Goal: Task Accomplishment & Management: Manage account settings

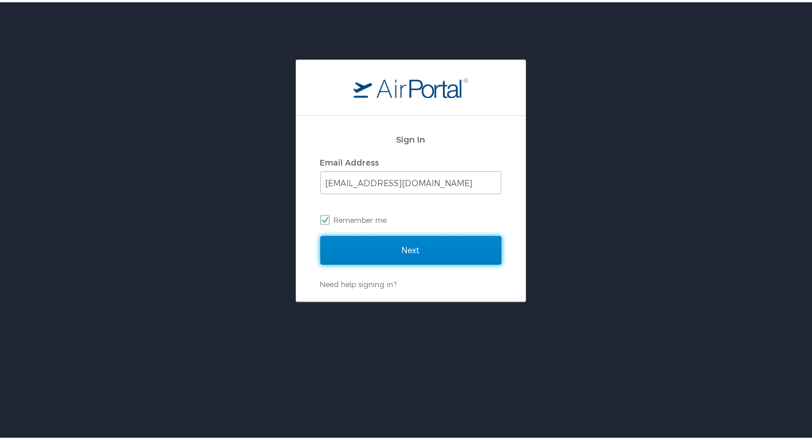
click at [413, 262] on input "Next" at bounding box center [410, 248] width 181 height 29
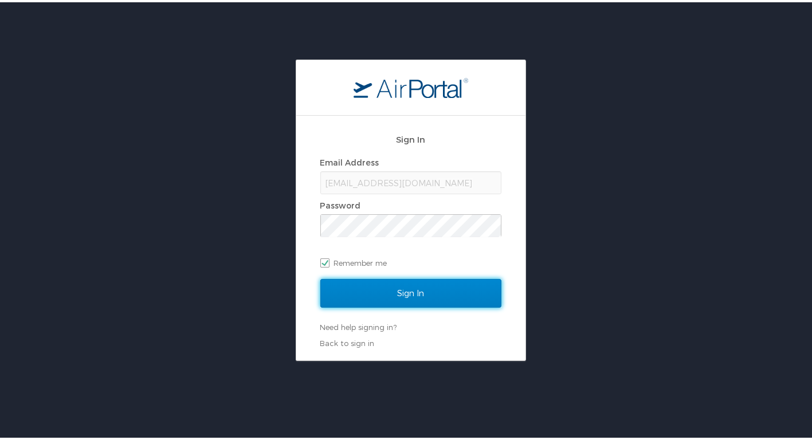
click at [432, 299] on input "Sign In" at bounding box center [410, 291] width 181 height 29
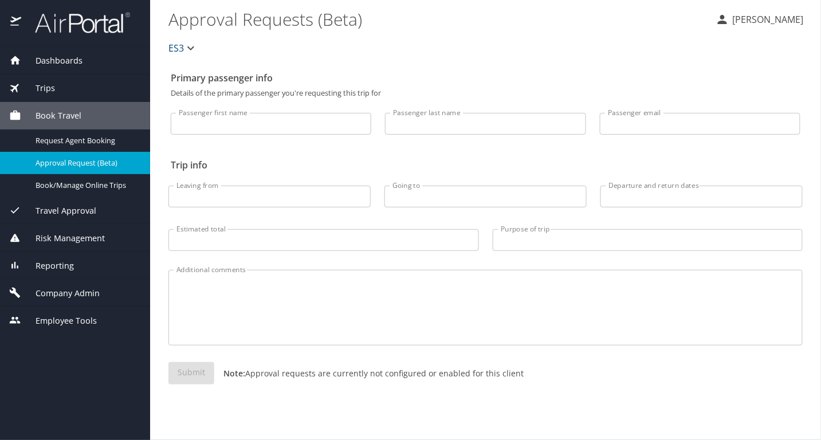
click at [88, 289] on span "Company Admin" at bounding box center [60, 293] width 79 height 13
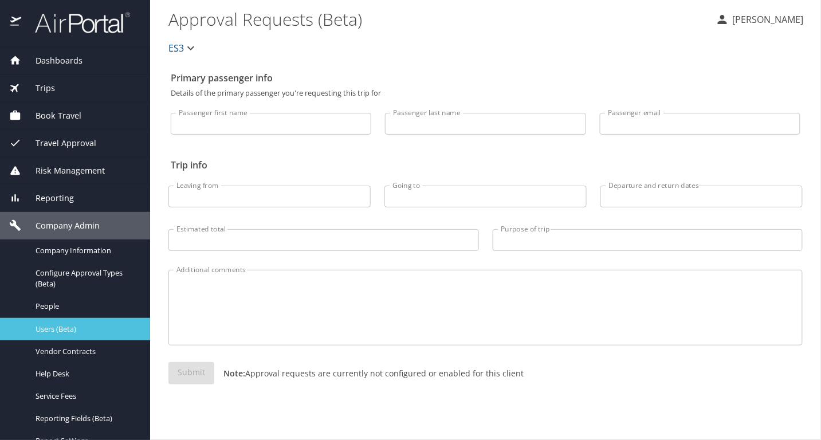
click at [68, 334] on span "Users (Beta)" at bounding box center [86, 329] width 101 height 11
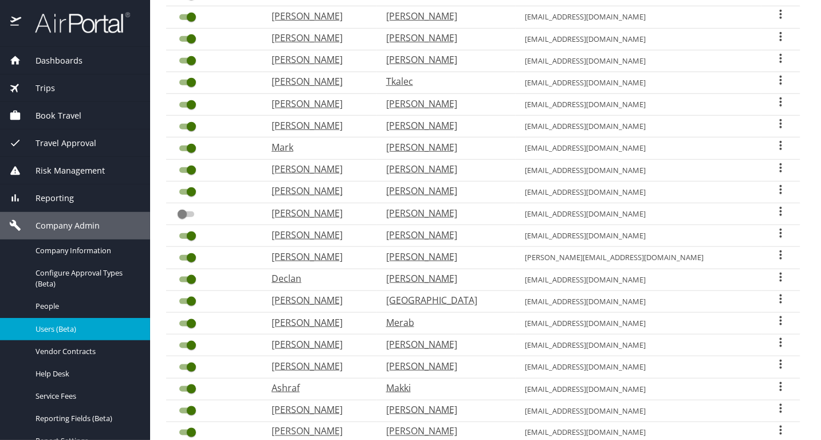
scroll to position [207, 0]
click at [774, 227] on icon "User Search Table" at bounding box center [781, 233] width 14 height 14
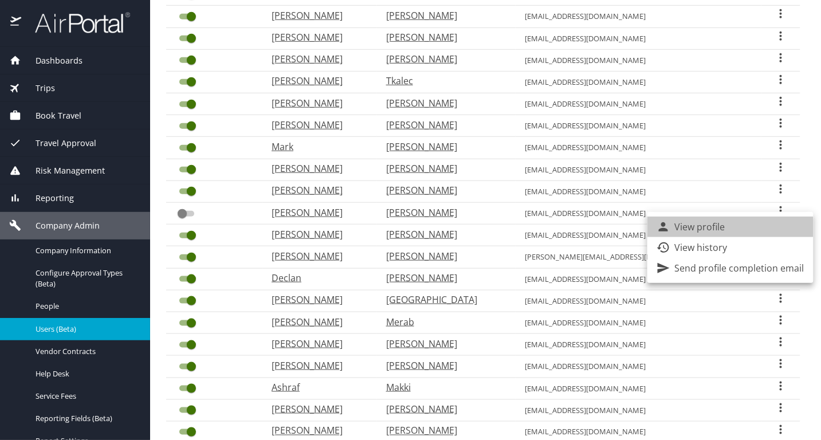
click at [739, 232] on li "View profile" at bounding box center [731, 227] width 166 height 21
select select "US"
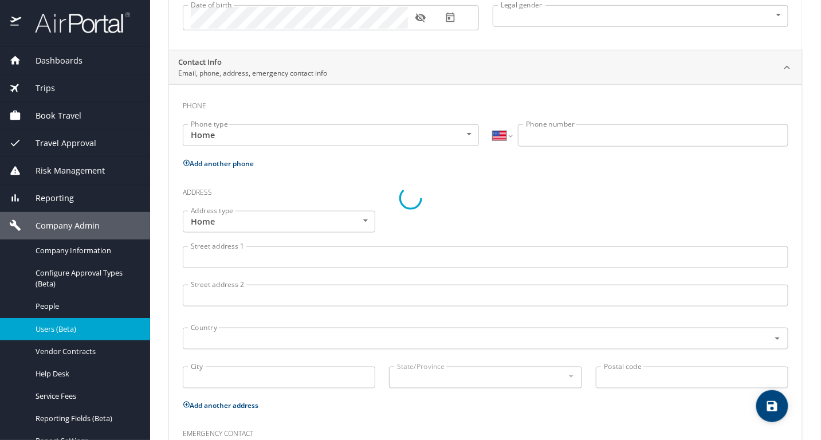
scroll to position [236, 0]
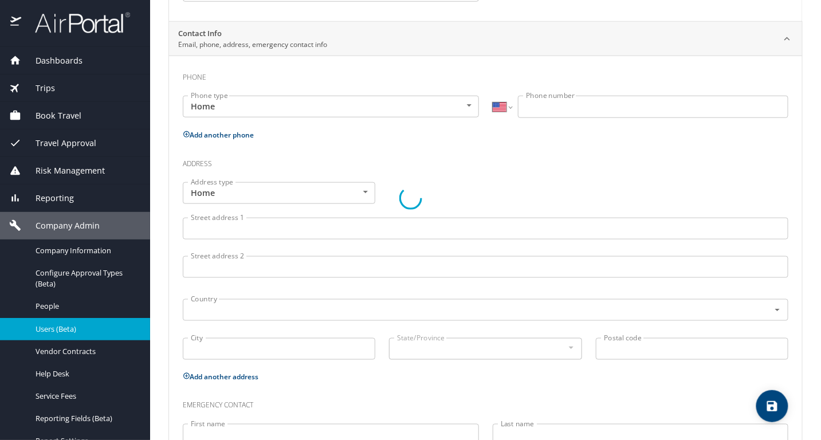
type input "[PERSON_NAME]"
type input "[DEMOGRAPHIC_DATA]"
select select "US"
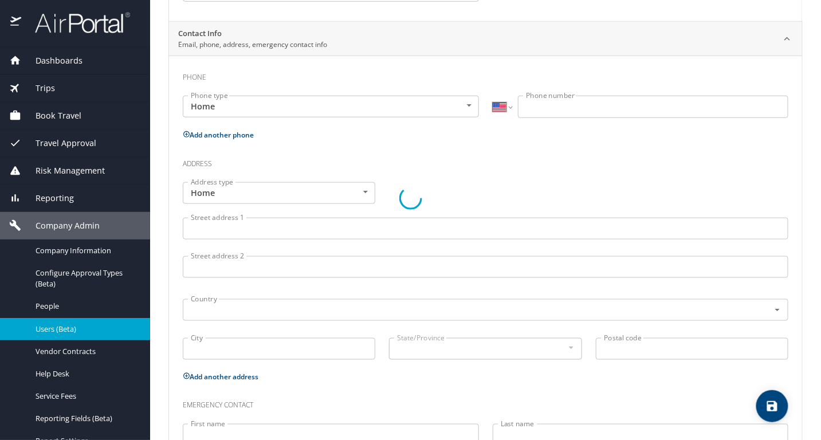
select select "US"
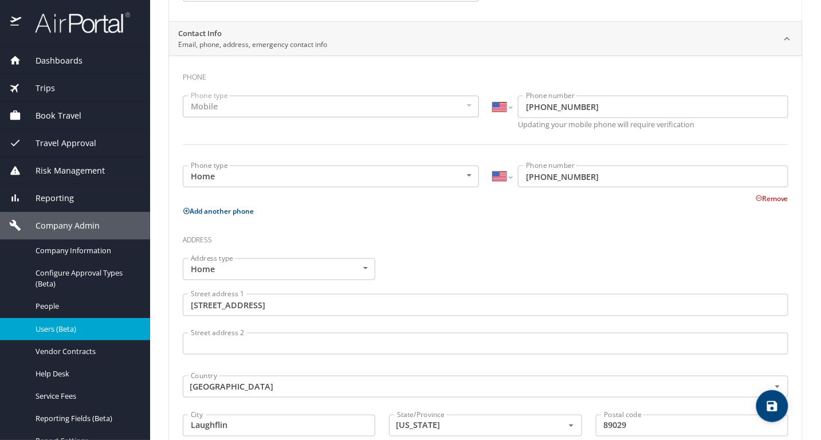
scroll to position [48, 0]
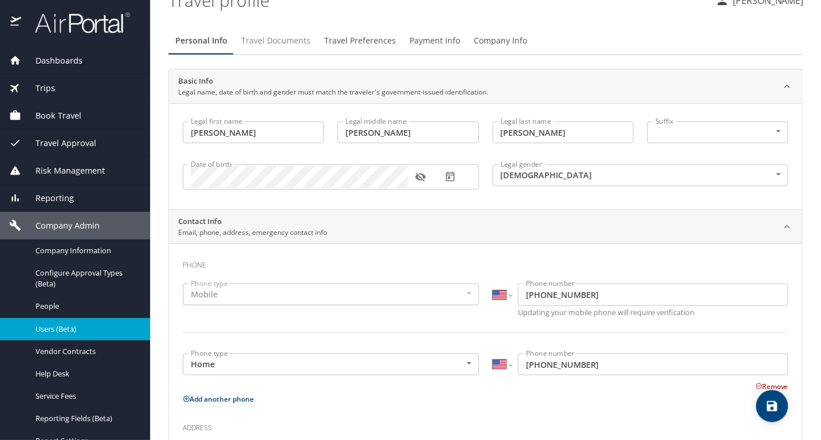
click at [275, 41] on span "Travel Documents" at bounding box center [275, 41] width 69 height 14
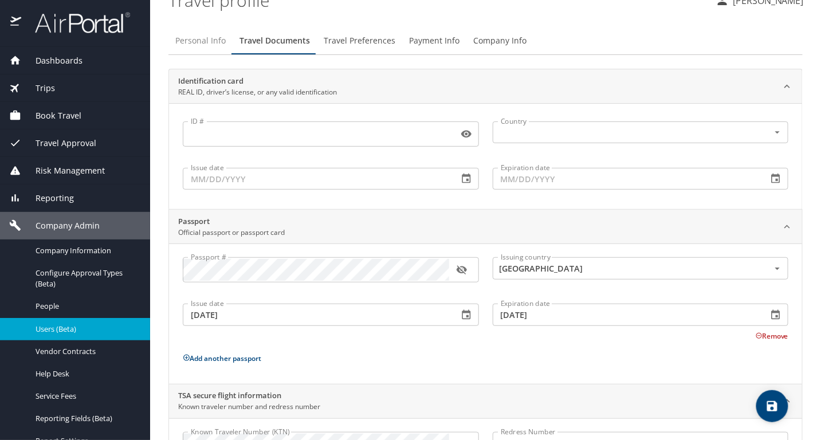
click at [213, 36] on span "Personal Info" at bounding box center [200, 41] width 50 height 14
select select "US"
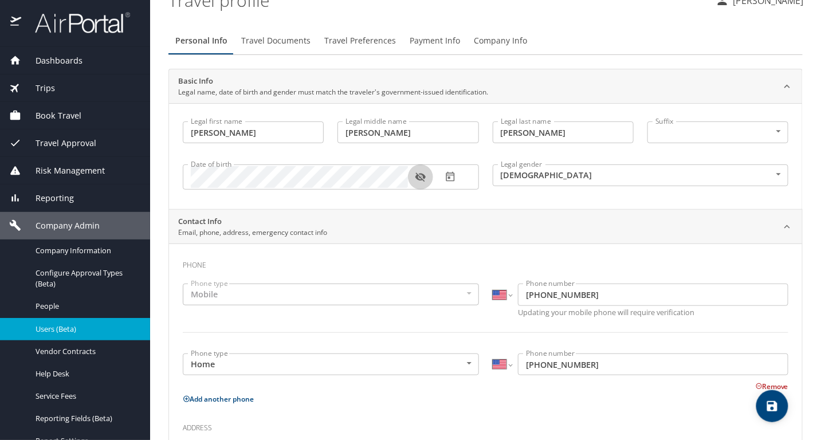
click at [428, 182] on button "button" at bounding box center [420, 176] width 25 height 25
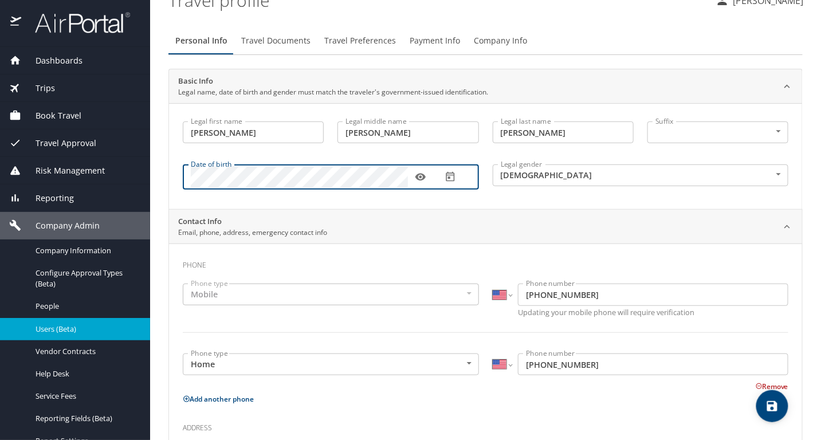
click at [139, 170] on div "Dashboards AirPortal 360™ Manager My Travel Dashboard Trips Airtinerary® Lookup…" at bounding box center [410, 220] width 821 height 440
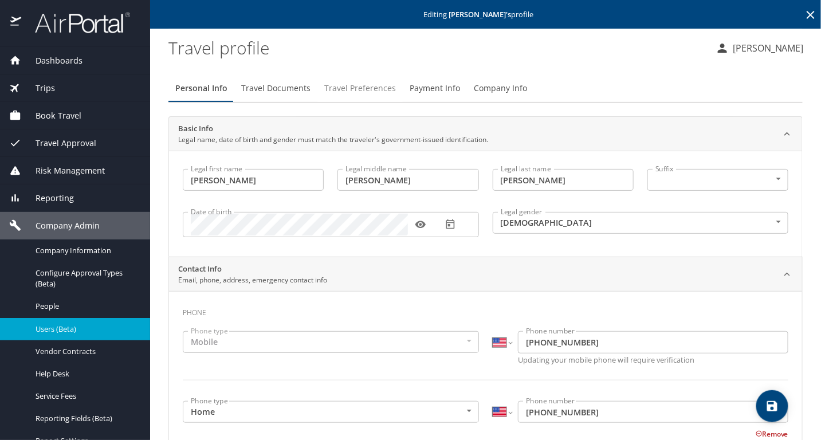
click at [381, 86] on span "Travel Preferences" at bounding box center [360, 88] width 72 height 14
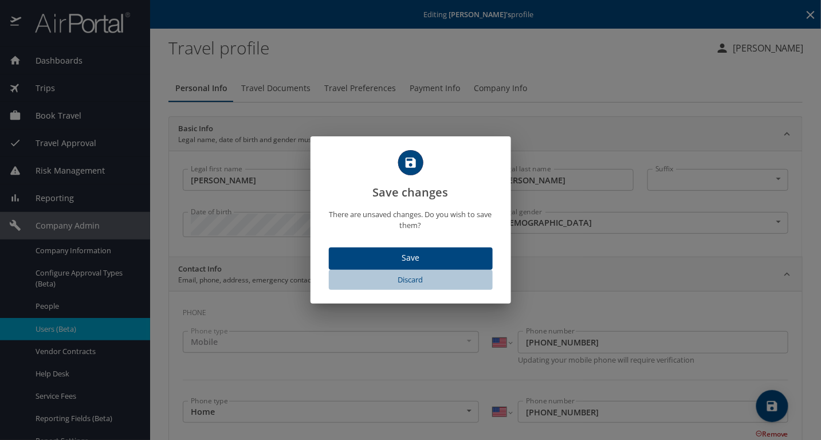
click at [405, 279] on span "Discard" at bounding box center [411, 279] width 155 height 13
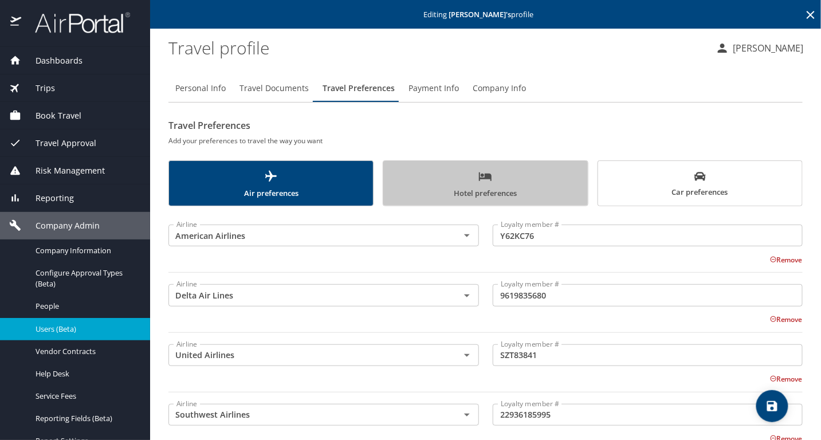
click at [506, 193] on span "Hotel preferences" at bounding box center [485, 185] width 190 height 30
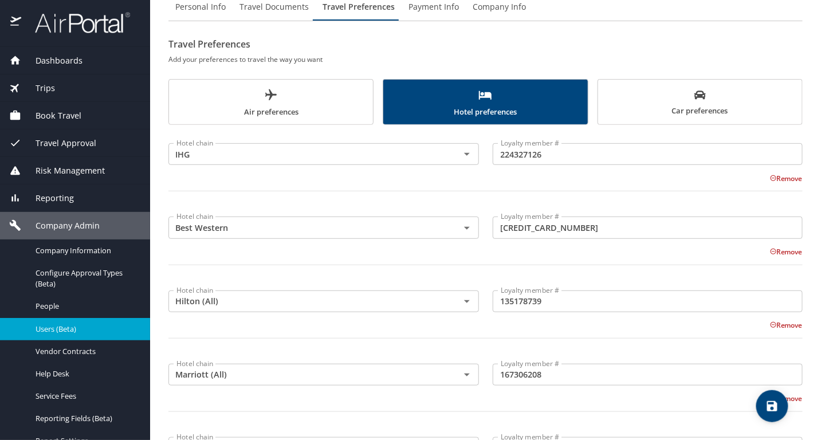
scroll to position [103, 0]
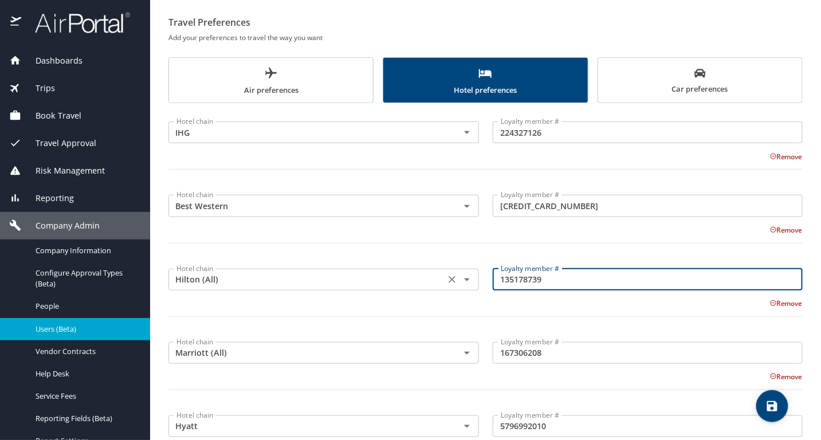
drag, startPoint x: 565, startPoint y: 278, endPoint x: 465, endPoint y: 276, distance: 99.7
click at [465, 276] on div "Hotel chain Hilton (All) Hotel chain Loyalty member # 135178739 Loyalty member …" at bounding box center [486, 297] width 648 height 80
